Goal: Task Accomplishment & Management: Manage account settings

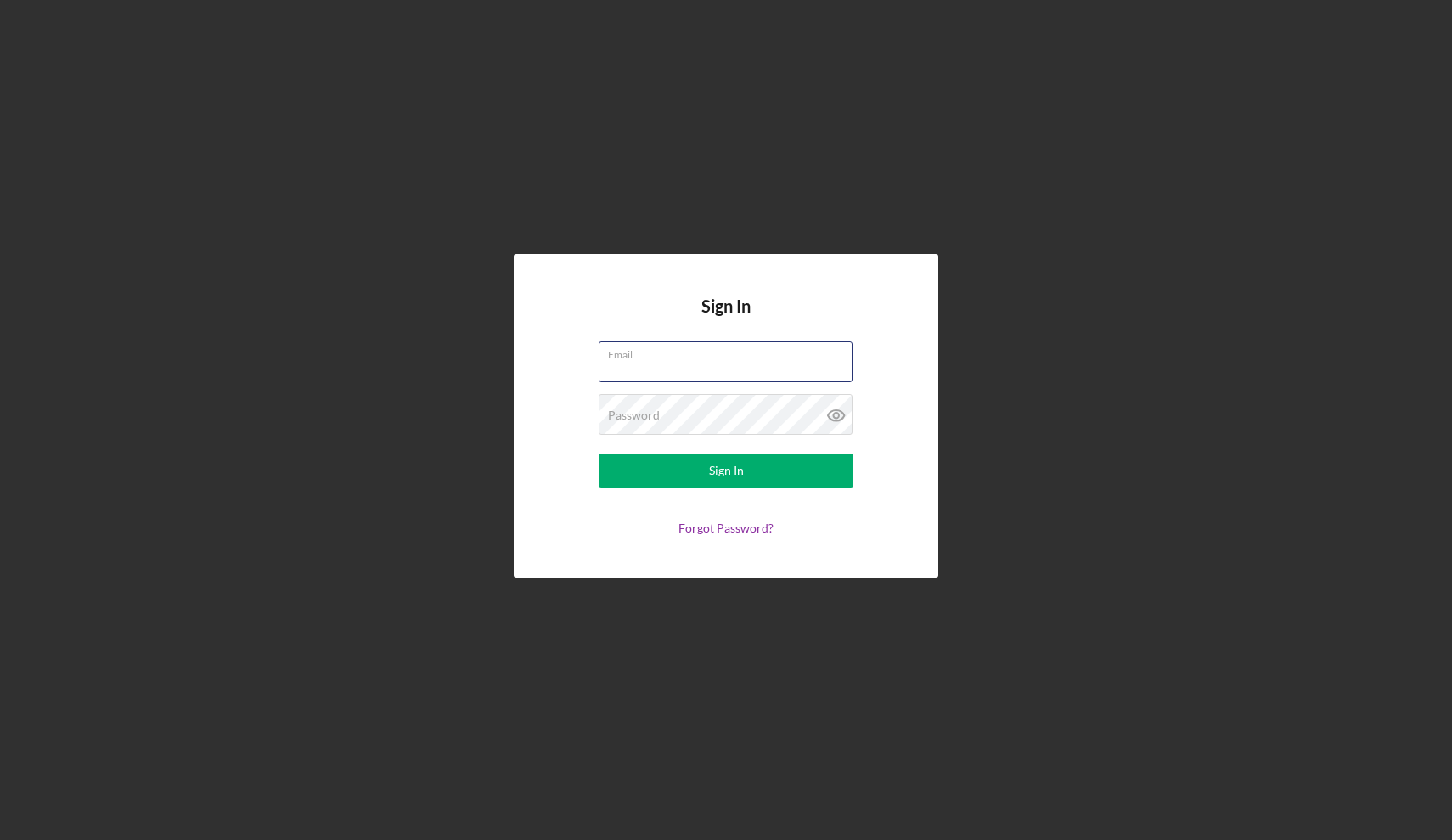
type input "[EMAIL_ADDRESS][DOMAIN_NAME]"
click at [697, 475] on button "Sign In" at bounding box center [726, 471] width 255 height 34
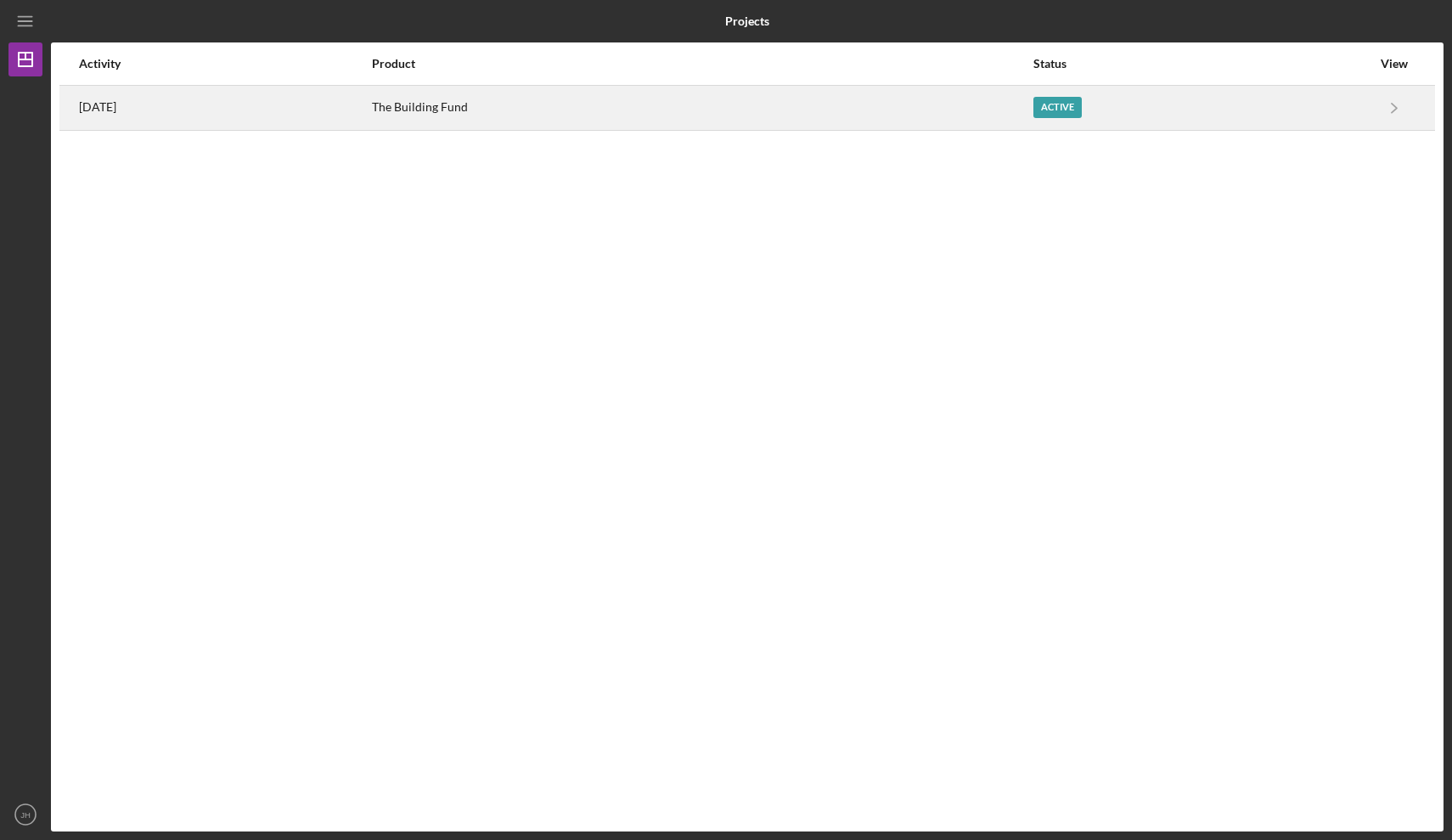
click at [687, 110] on div "The Building Fund" at bounding box center [702, 108] width 660 height 43
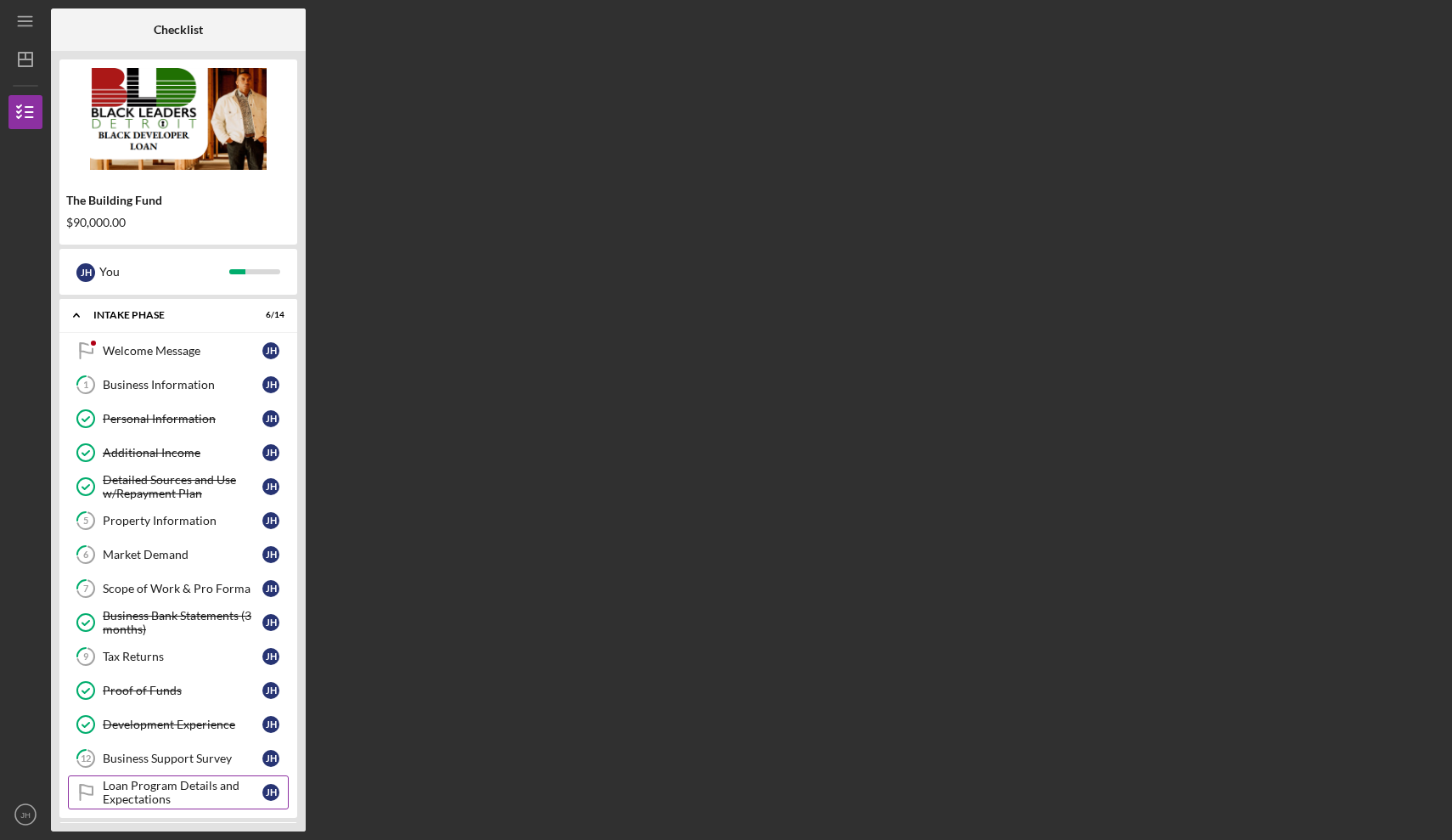
click at [151, 783] on div "Loan Program Details and Expectations" at bounding box center [183, 793] width 159 height 27
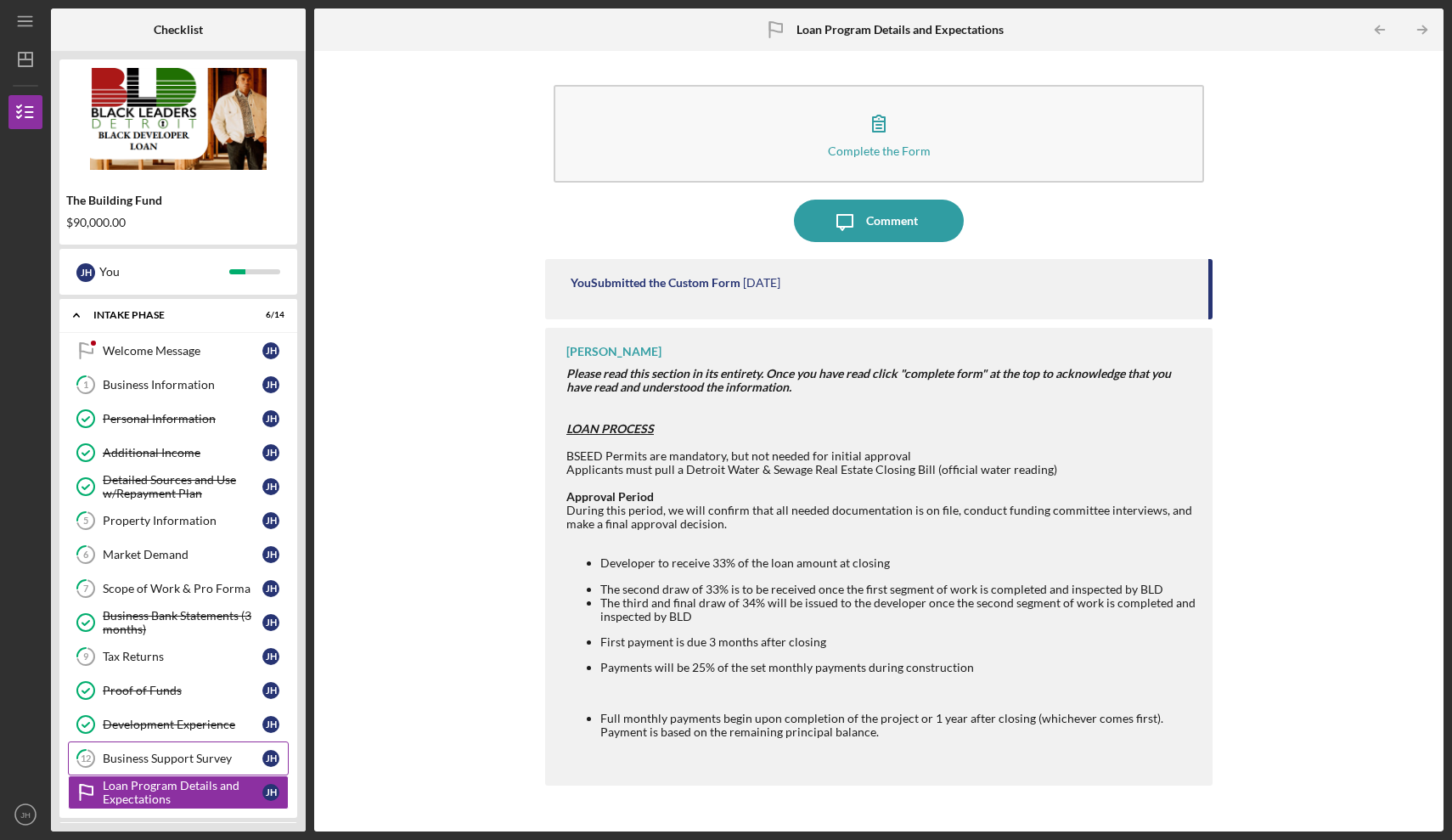
click at [131, 755] on div "Business Support Survey" at bounding box center [183, 759] width 159 height 14
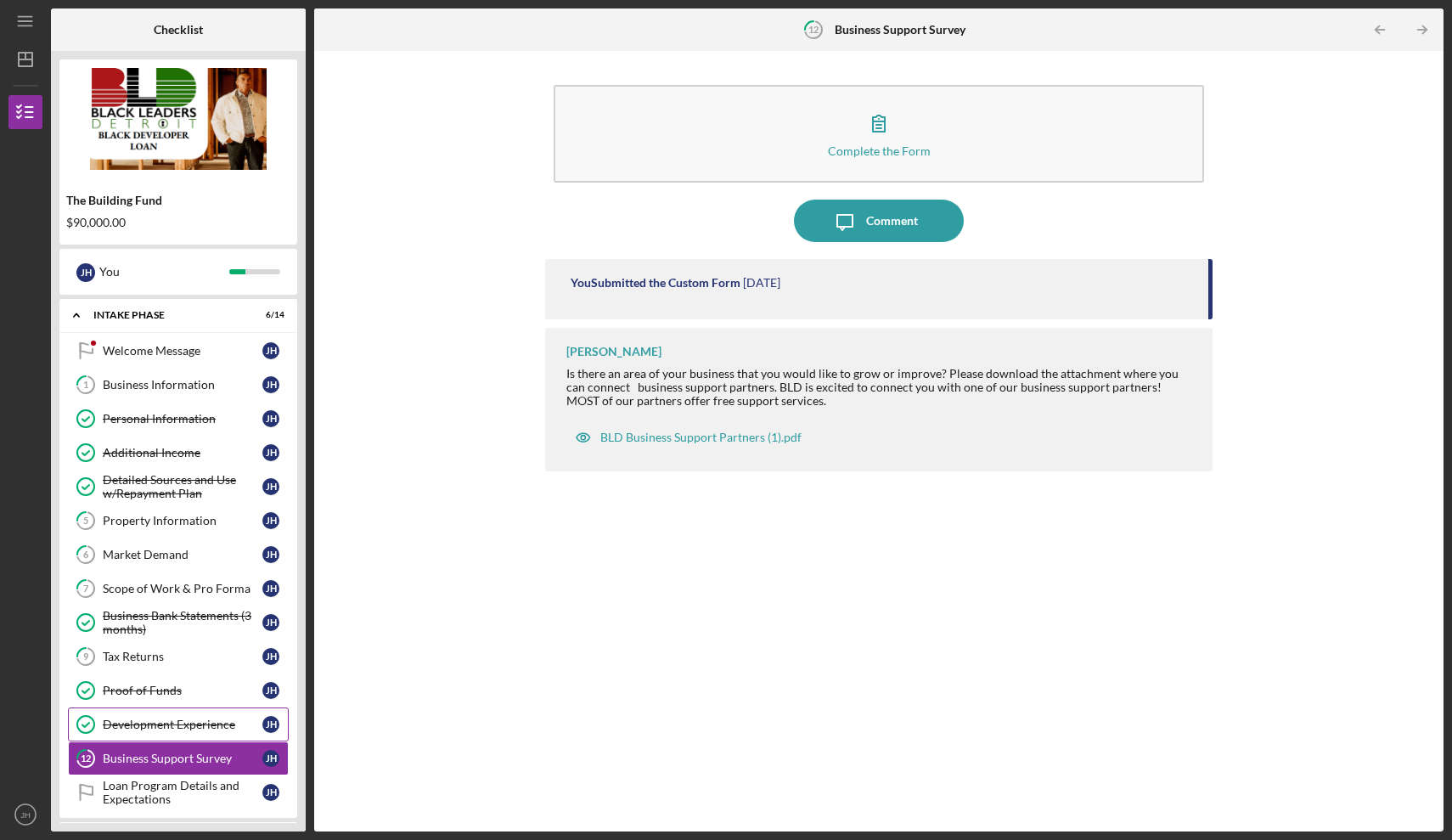
click at [141, 720] on div "Development Experience" at bounding box center [183, 724] width 159 height 14
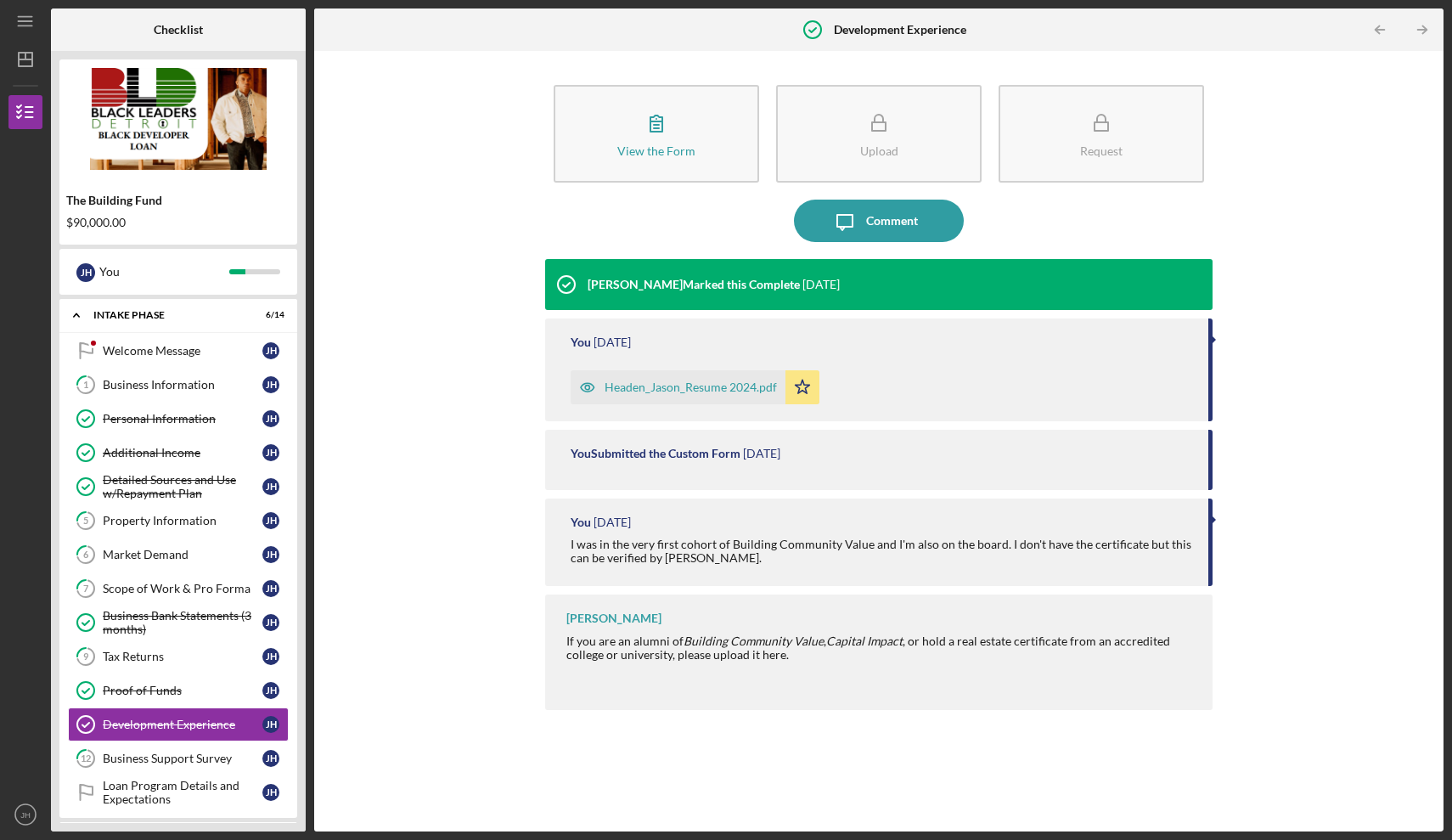
click at [289, 473] on div "Welcome Message Welcome Message [PERSON_NAME] 1 Business Information [PERSON_NA…" at bounding box center [177, 575] width 237 height 484
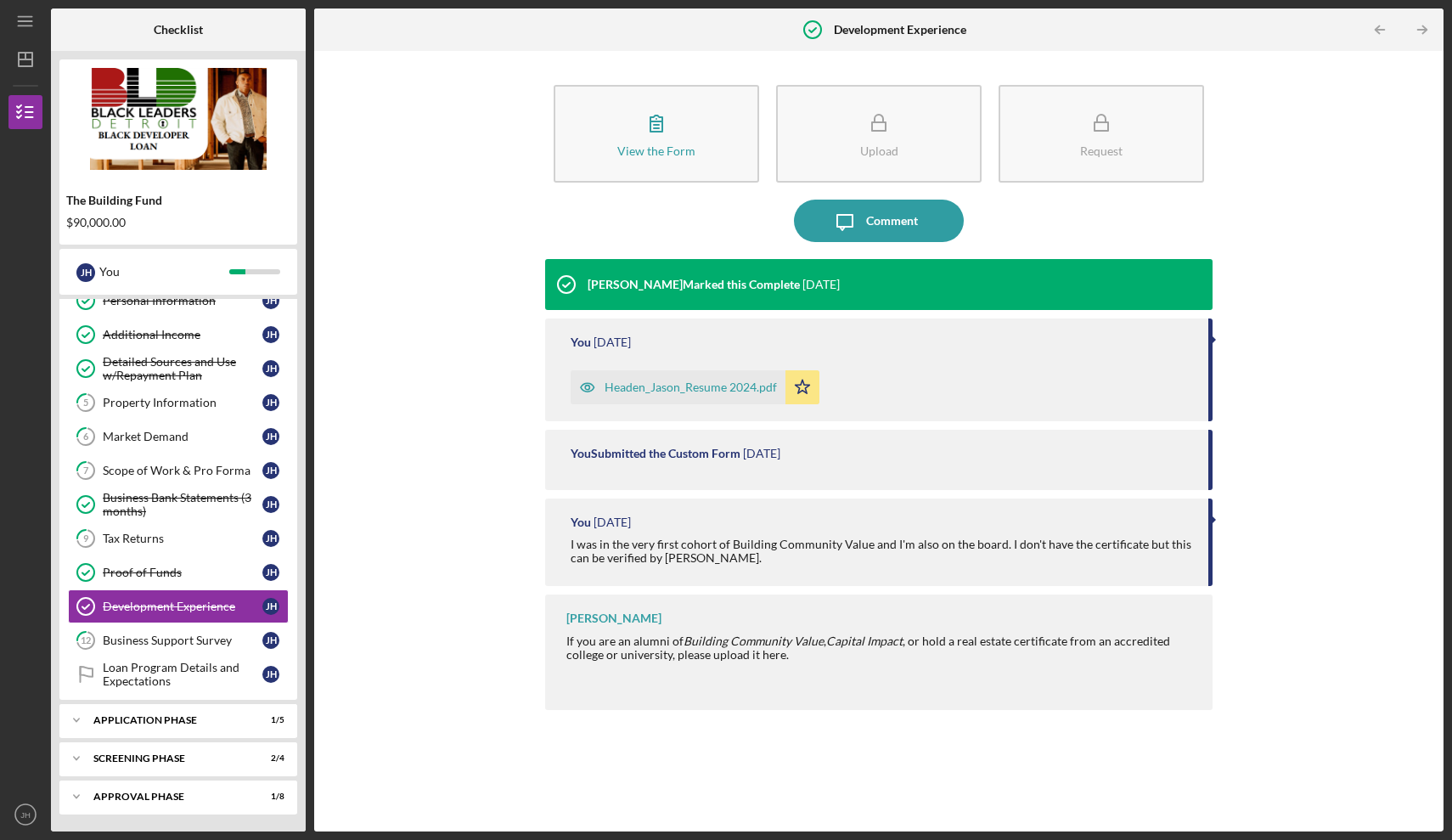
scroll to position [118, 0]
click at [167, 796] on div "Approval Phase" at bounding box center [184, 797] width 183 height 10
click at [132, 797] on div "Approval Phase" at bounding box center [184, 797] width 183 height 10
click at [134, 751] on div "Icon/Expander Screening Phase 2 / 4" at bounding box center [177, 759] width 237 height 34
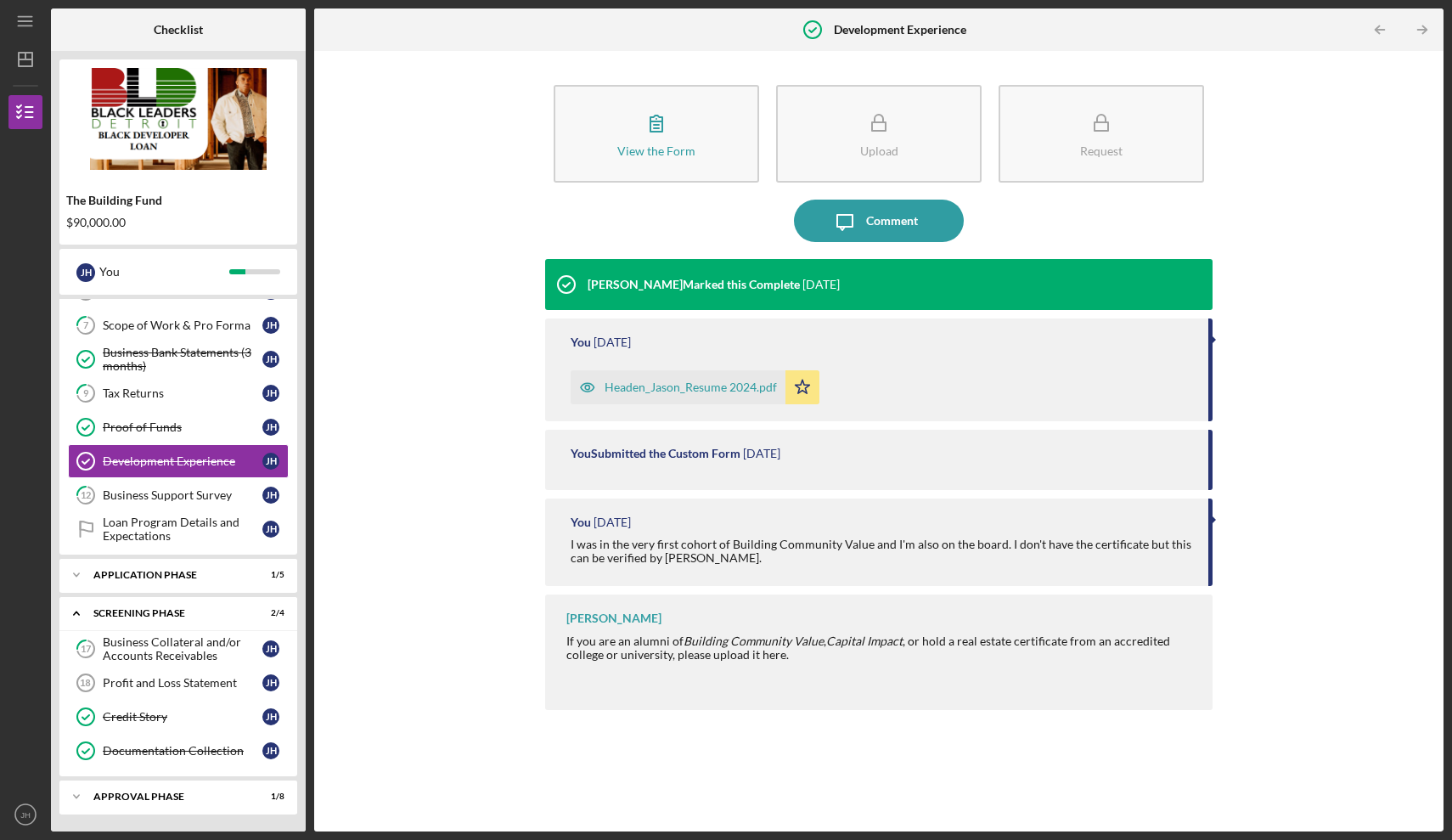
scroll to position [263, 0]
click at [76, 795] on icon "Icon/Expander" at bounding box center [76, 797] width 34 height 34
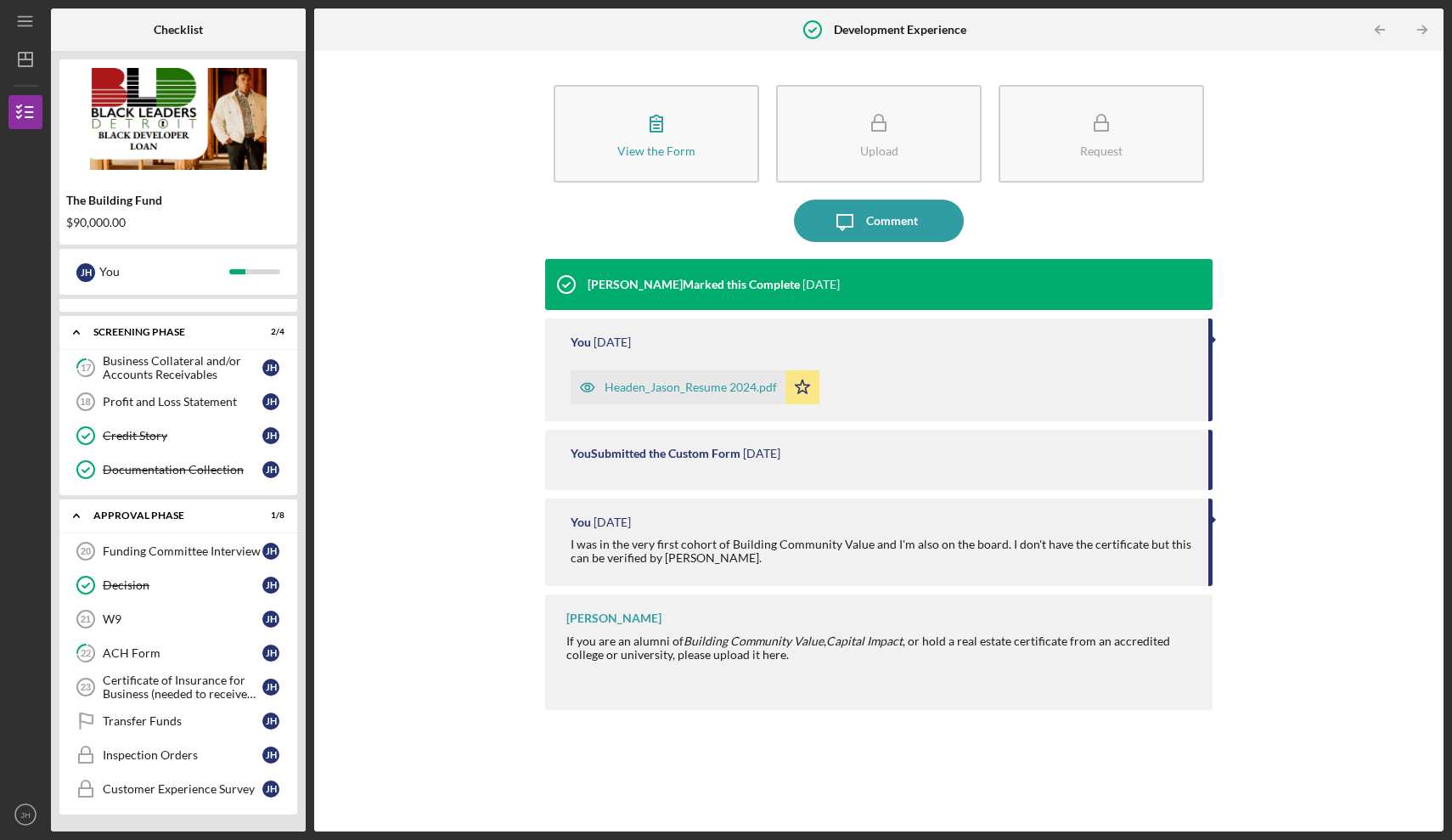
scroll to position [544, 0]
click at [185, 687] on div "Certificate of Insurance for Business (needed to receive funds)" at bounding box center [183, 687] width 159 height 27
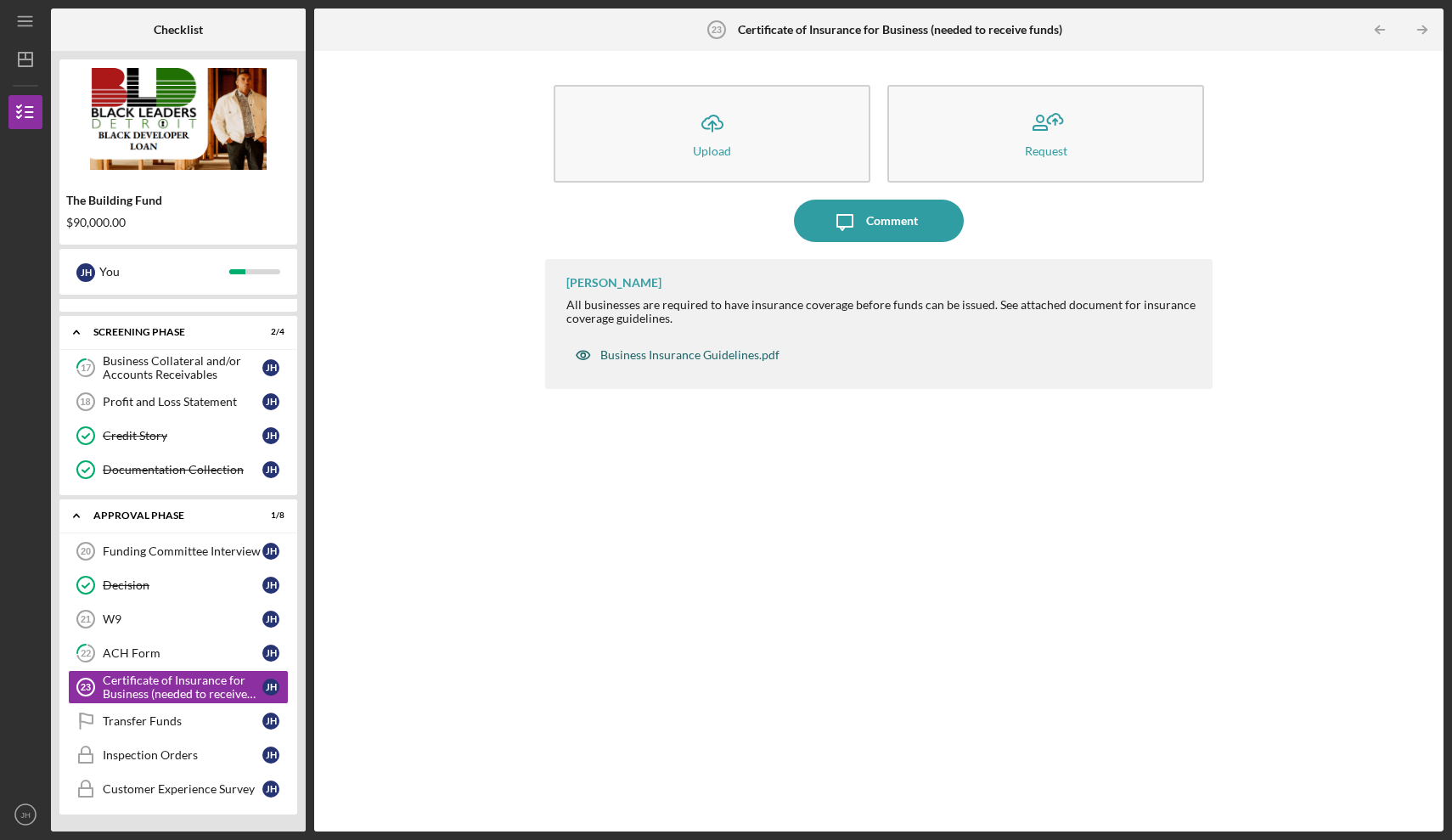
click at [659, 361] on div "Business Insurance Guidelines.pdf" at bounding box center [690, 355] width 179 height 14
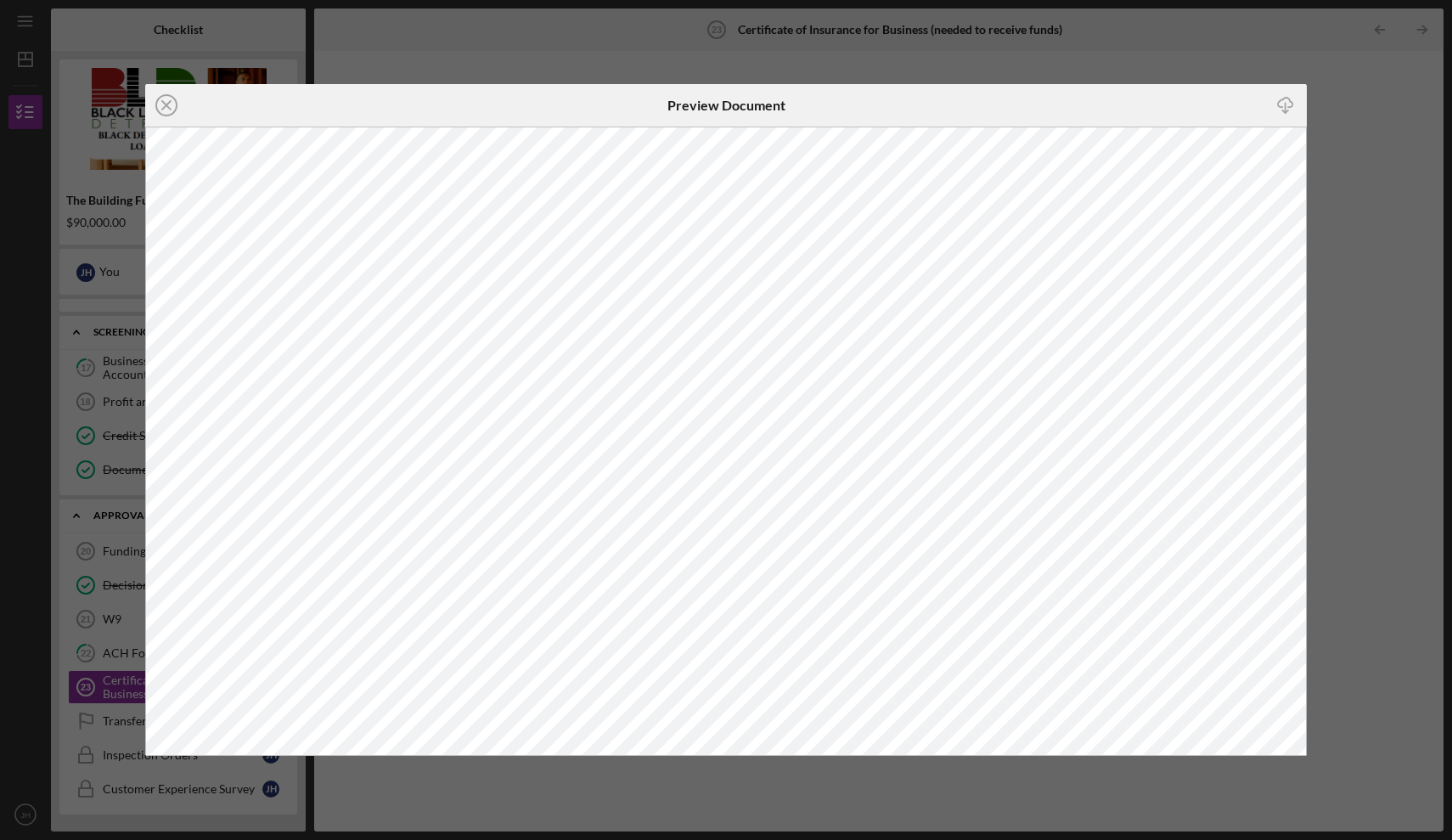
click at [1288, 111] on polyline "button" at bounding box center [1285, 111] width 6 height 3
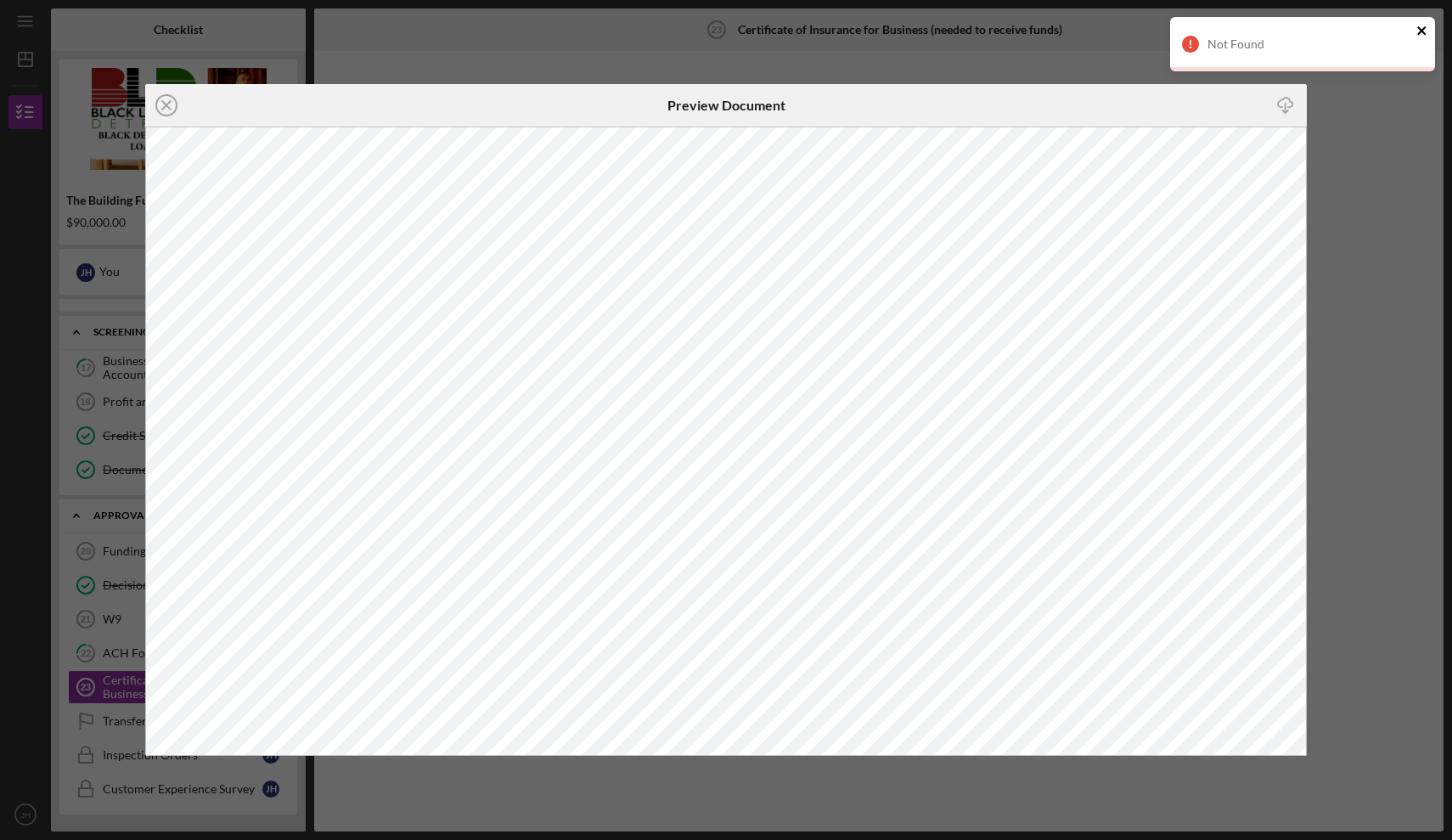
click at [1424, 27] on icon "close" at bounding box center [1423, 31] width 12 height 14
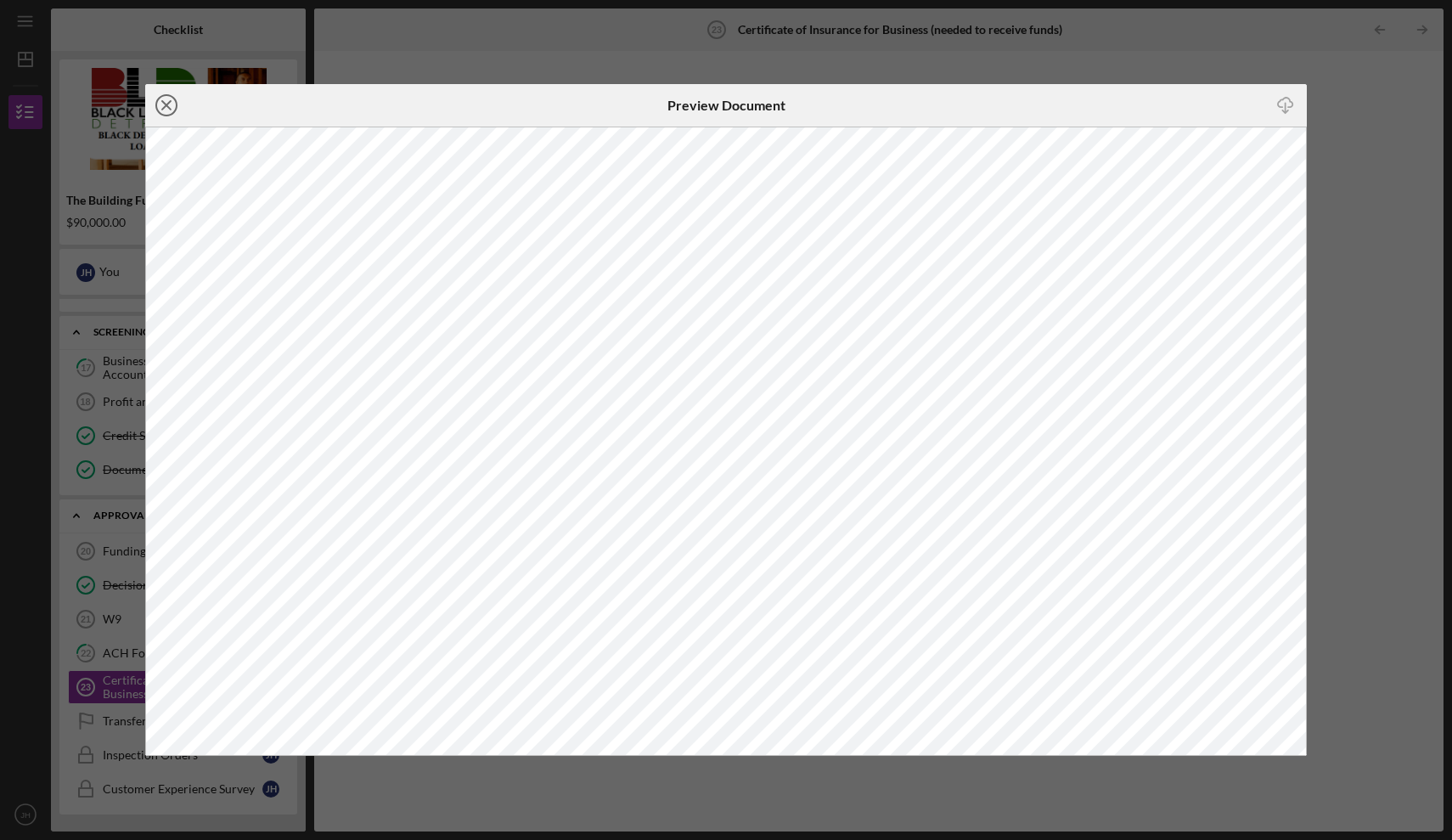
click at [170, 111] on icon "Icon/Close" at bounding box center [166, 105] width 43 height 43
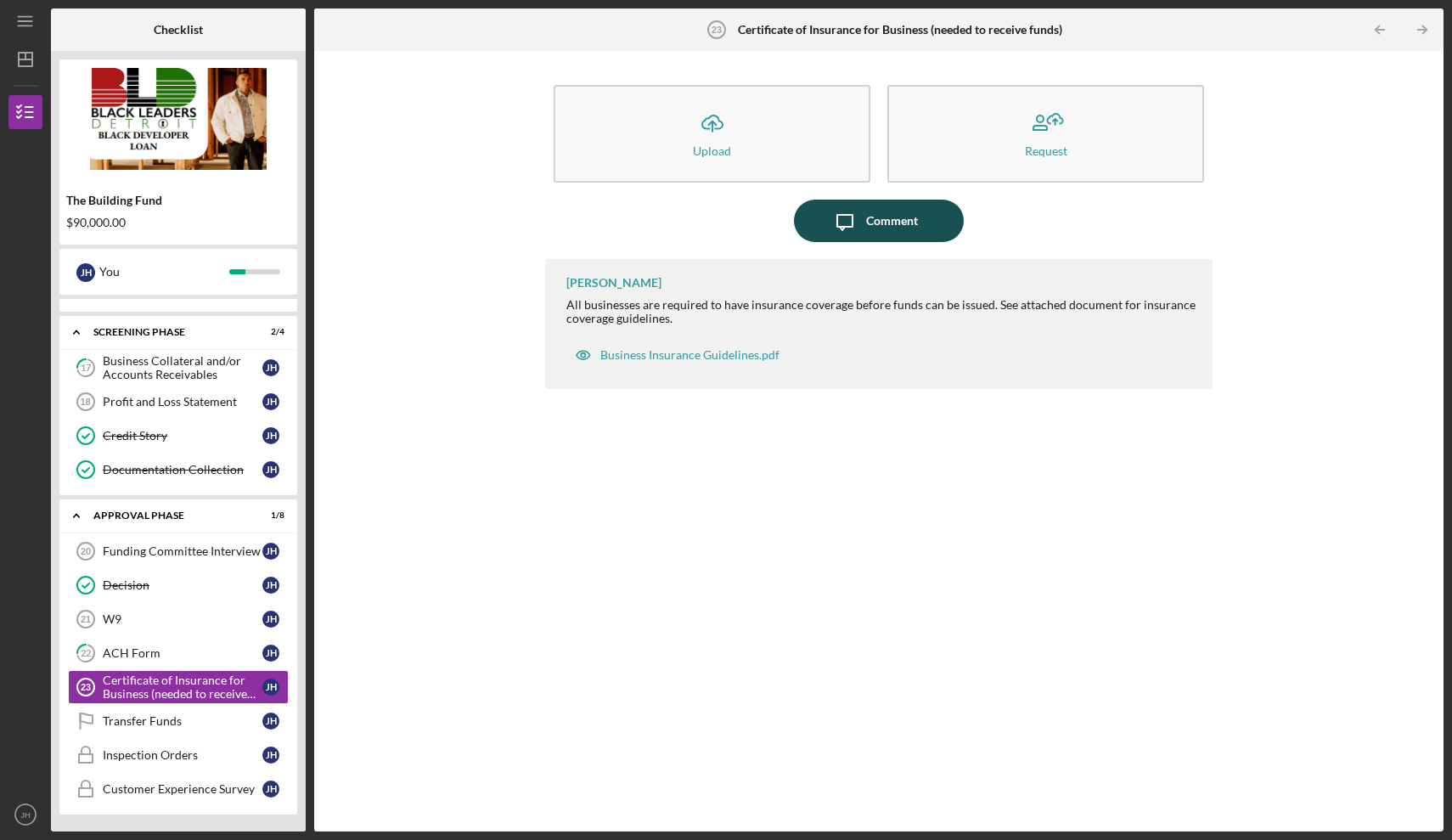
click at [884, 223] on div "Comment" at bounding box center [892, 221] width 51 height 43
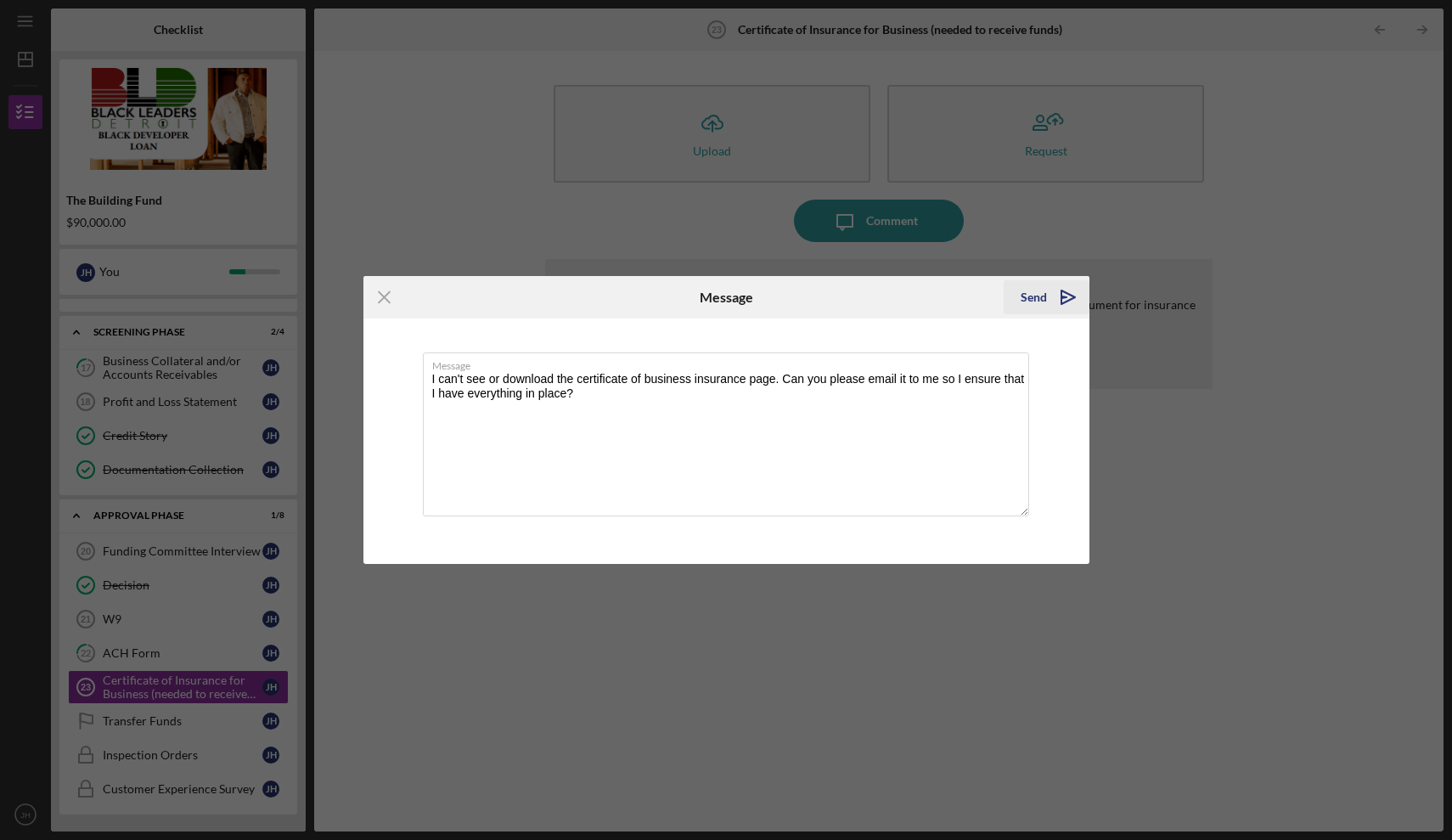
type textarea "I can't see or download the certificate of business insurance page. Can you ple…"
click at [1035, 297] on div "Send" at bounding box center [1034, 297] width 27 height 34
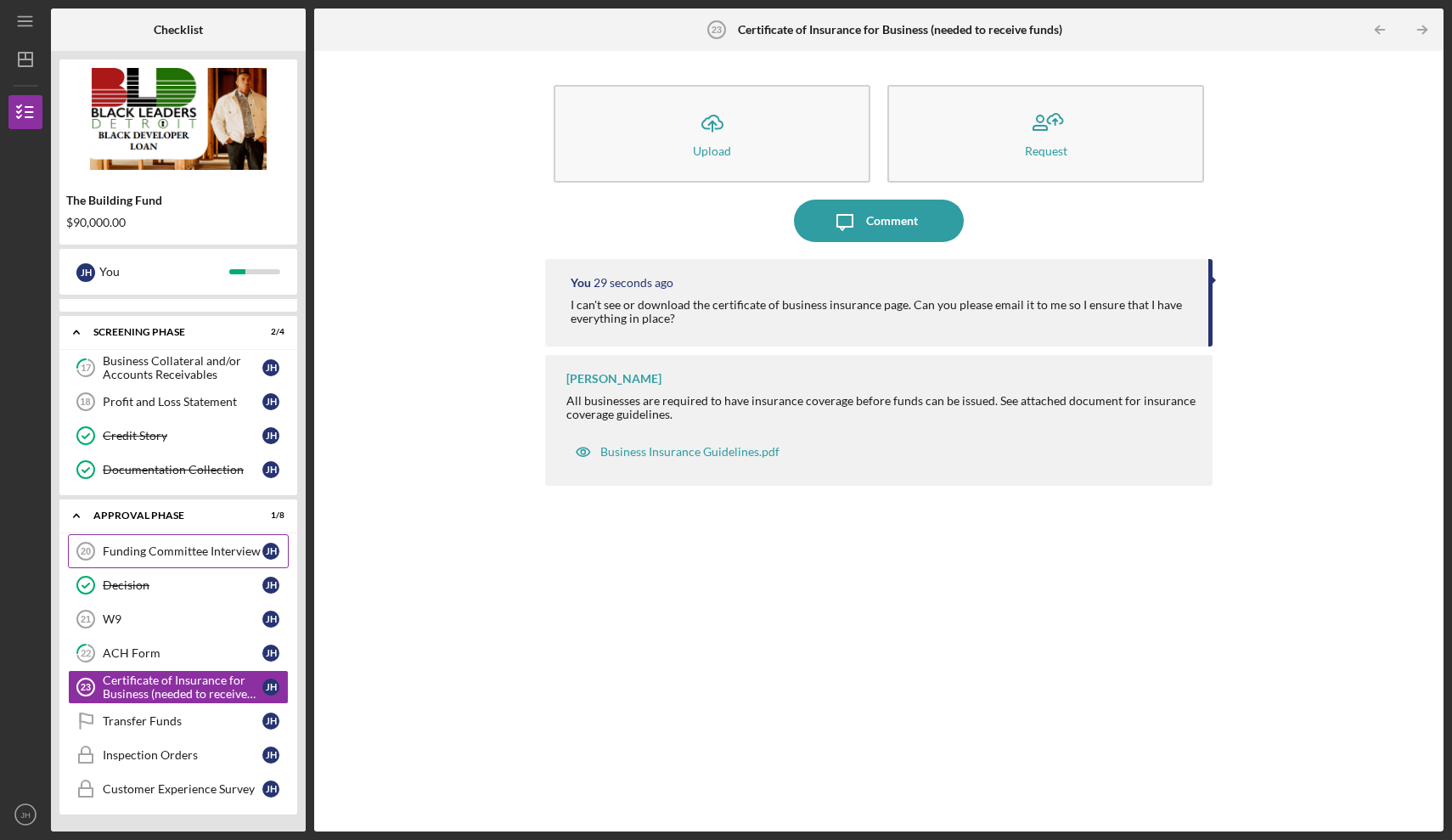
click at [200, 555] on div "Funding Committee Interview" at bounding box center [183, 551] width 159 height 14
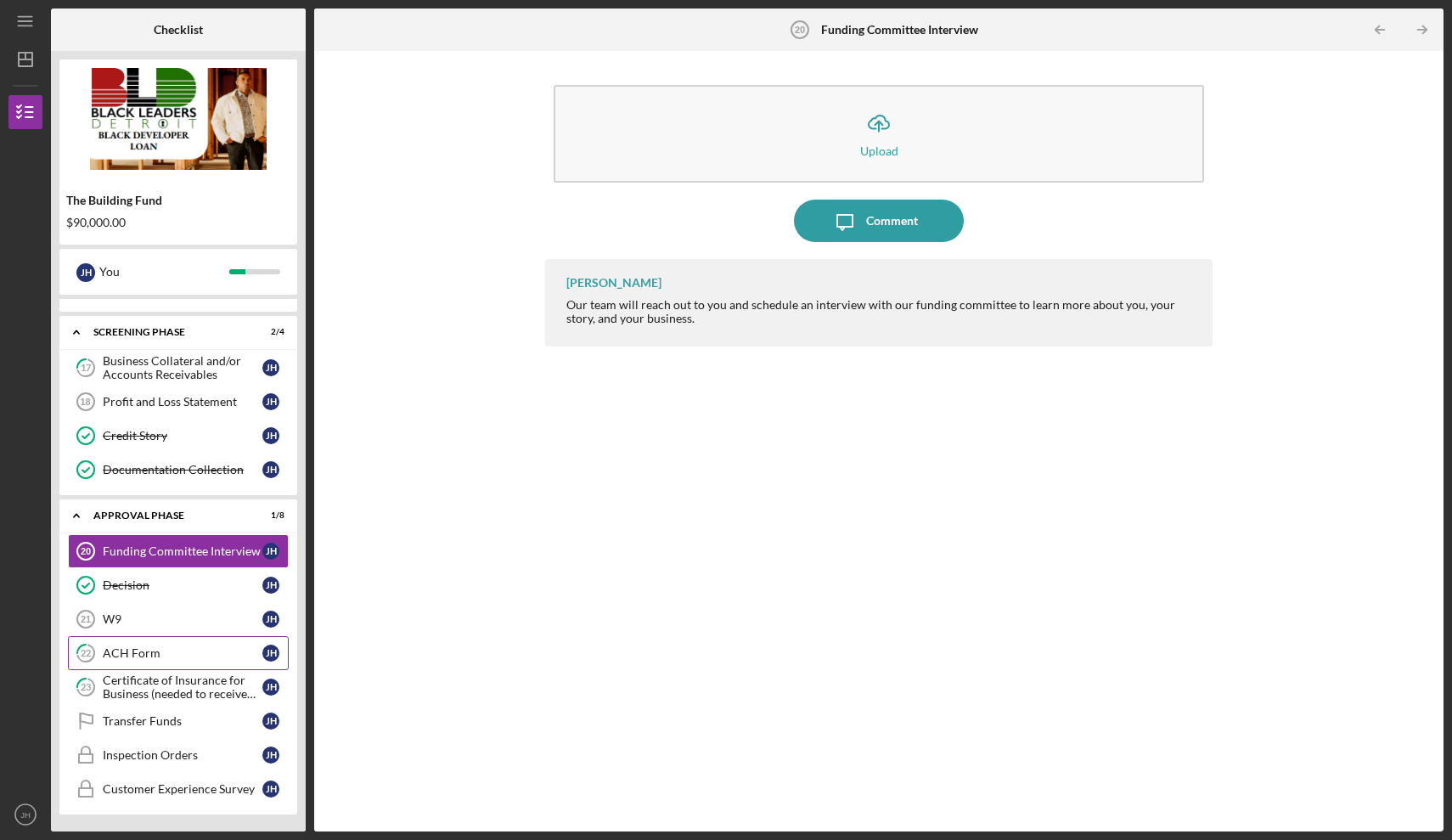
click at [173, 647] on div "ACH Form" at bounding box center [183, 653] width 159 height 14
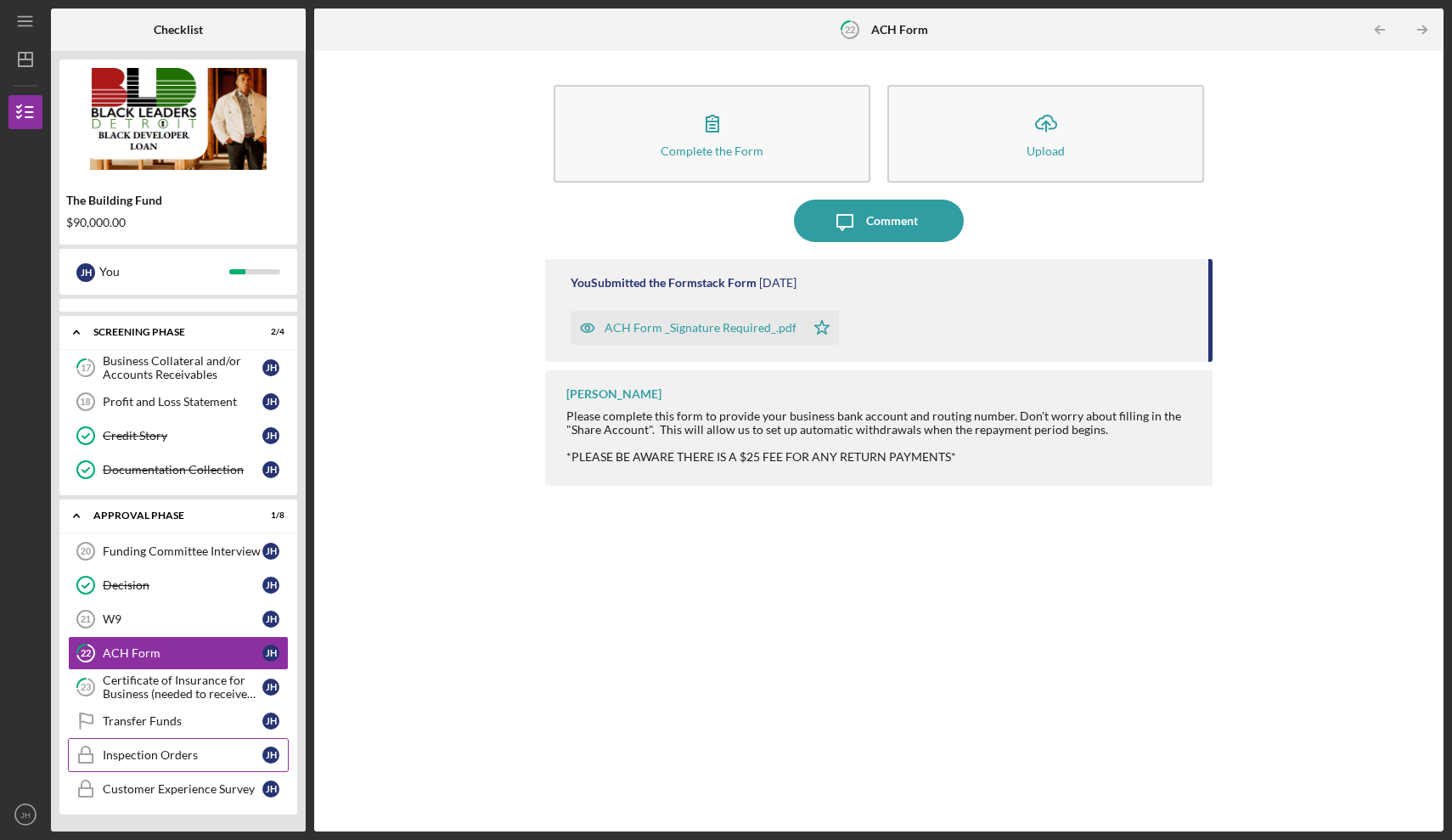
click at [157, 750] on div "Inspection Orders" at bounding box center [183, 755] width 159 height 14
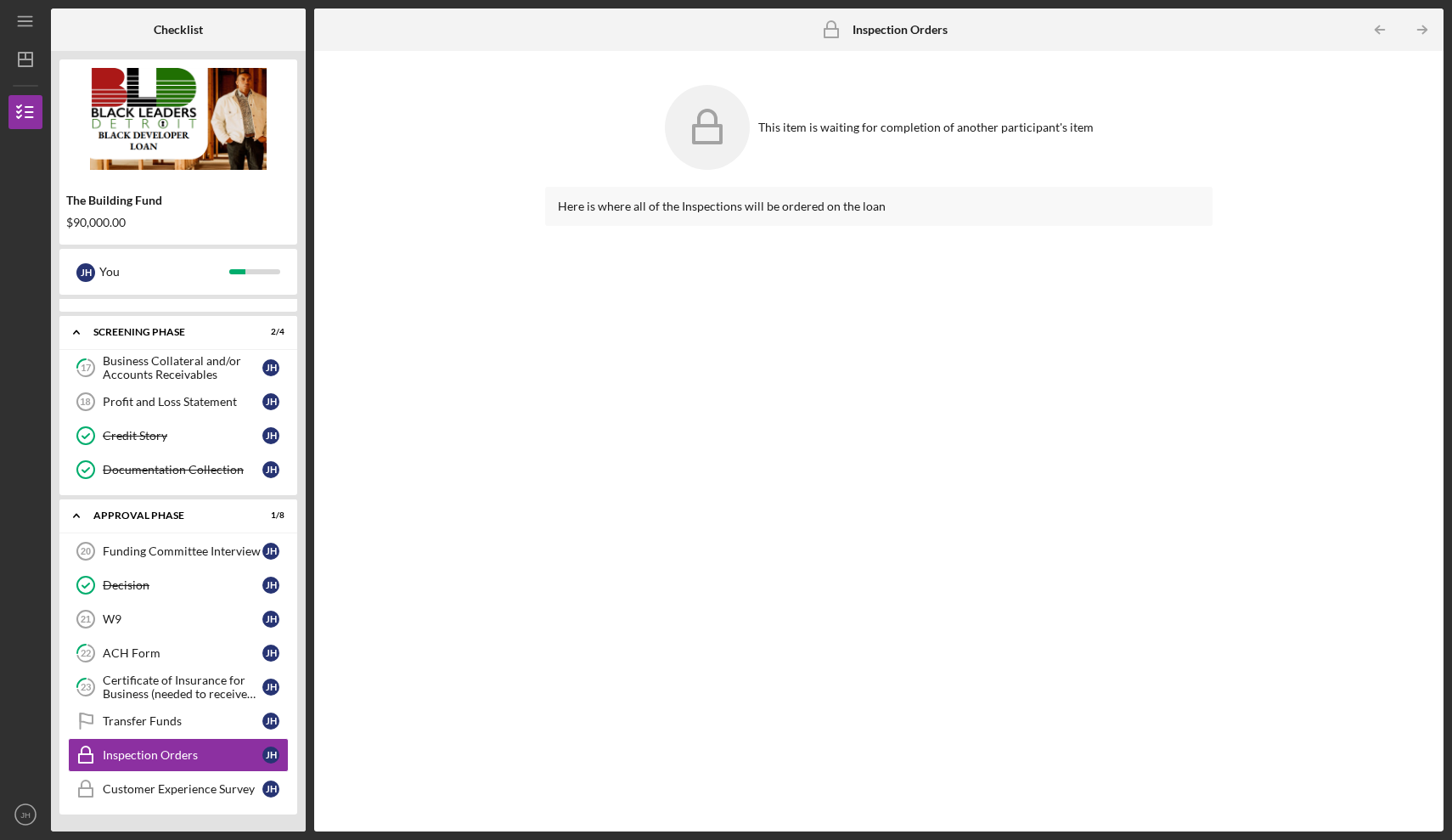
click at [180, 492] on div "17 Business Collateral and/or Accounts Receivables [PERSON_NAME] Profit and Los…" at bounding box center [177, 423] width 237 height 144
